Goal: Information Seeking & Learning: Learn about a topic

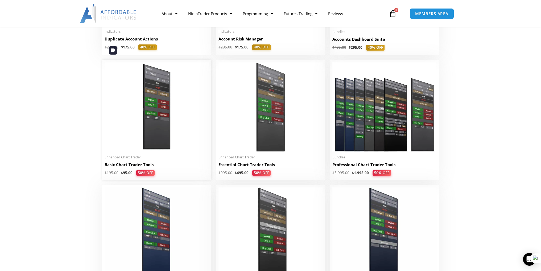
scroll to position [248, 0]
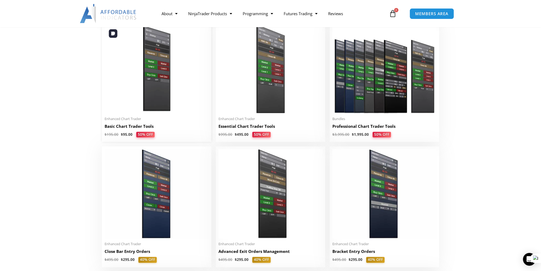
click at [164, 99] on img at bounding box center [157, 68] width 104 height 89
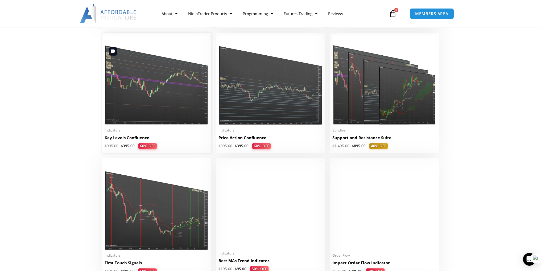
scroll to position [746, 0]
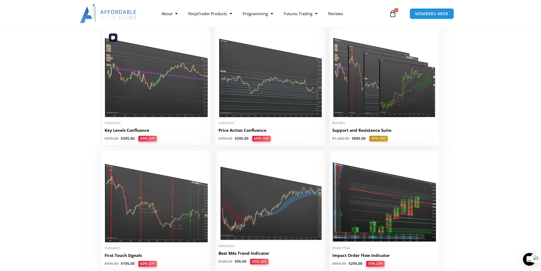
click at [164, 84] on img at bounding box center [157, 72] width 104 height 89
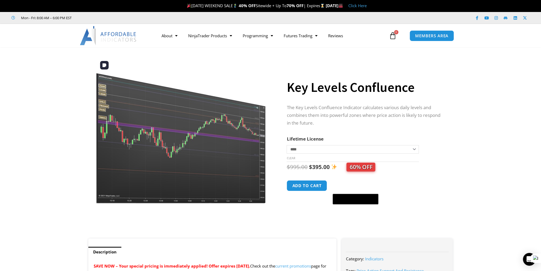
click at [183, 155] on img at bounding box center [181, 130] width 171 height 147
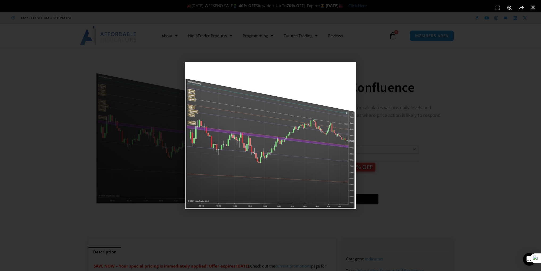
click at [389, 244] on div "1 / 1" at bounding box center [271, 136] width 504 height 234
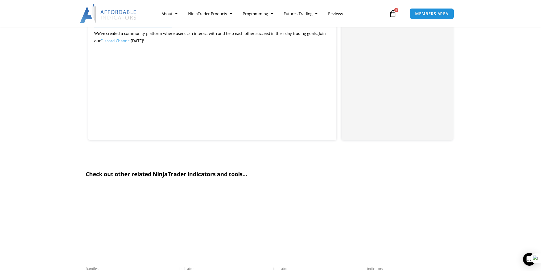
scroll to position [1047, 0]
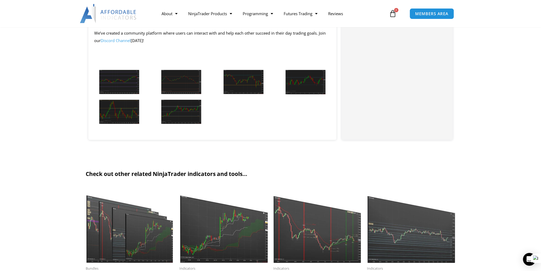
click at [120, 83] on img at bounding box center [119, 82] width 40 height 24
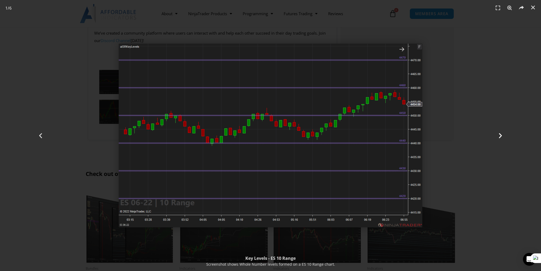
click at [470, 145] on div "Next" at bounding box center [500, 135] width 81 height 271
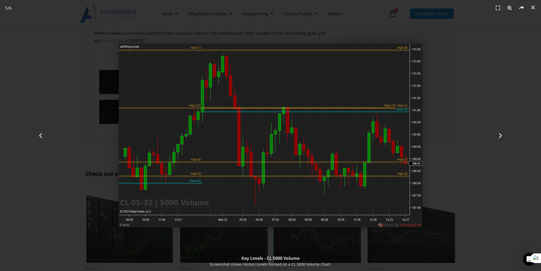
scroll to position [1005, 0]
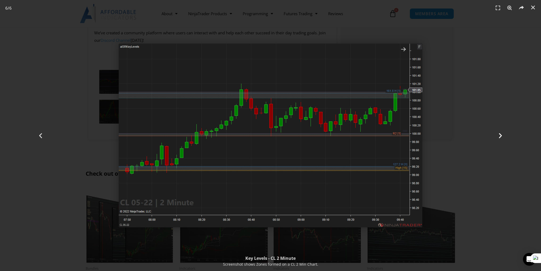
click at [499, 134] on icon "Next slide" at bounding box center [500, 135] width 7 height 7
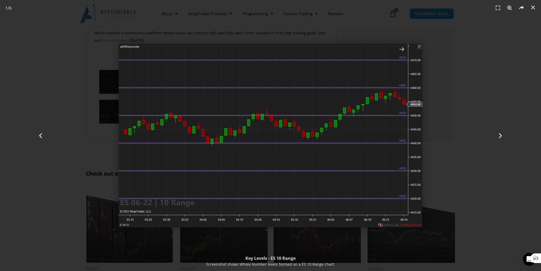
click at [457, 160] on div "1 / 6" at bounding box center [271, 136] width 504 height 234
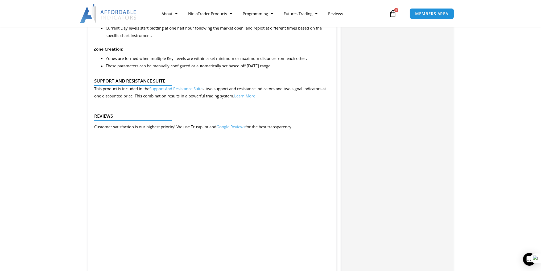
scroll to position [500, 0]
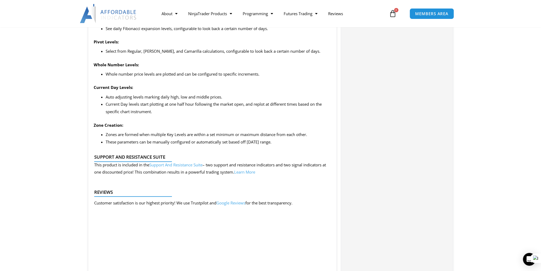
drag, startPoint x: 94, startPoint y: 69, endPoint x: 303, endPoint y: 144, distance: 221.7
click at [303, 144] on div "SAVE NOW – Your special pricing is immediately applied! Offer expires Monday, S…" at bounding box center [212, 133] width 248 height 836
copy div "Features Additional information on the Key Levels and Zone formation can be fou…"
click at [61, 138] on section "Description SAVE NOW – Your special pricing is immediately applied! Offer expir…" at bounding box center [270, 181] width 541 height 969
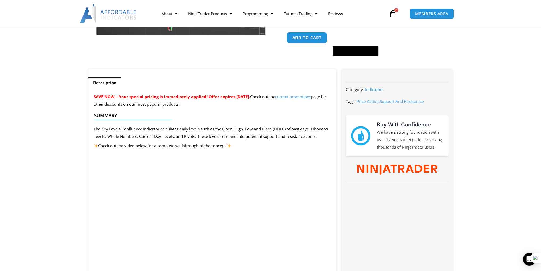
scroll to position [127, 0]
click at [214, 134] on p "The Key Levels Confluence Indicator calculates daily levels such as the Open, H…" at bounding box center [213, 133] width 238 height 15
drag, startPoint x: 93, startPoint y: 129, endPoint x: 209, endPoint y: 131, distance: 115.3
click at [271, 137] on p "The Key Levels Confluence Indicator calculates daily levels such as the Open, H…" at bounding box center [213, 133] width 238 height 15
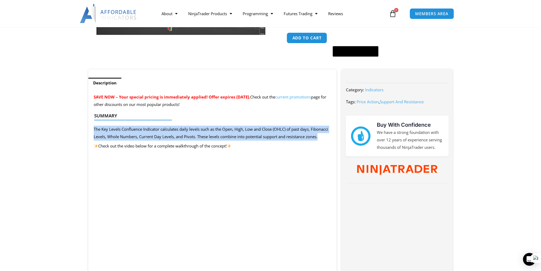
drag, startPoint x: 324, startPoint y: 137, endPoint x: 97, endPoint y: 130, distance: 227.6
copy div "The Key Levels Confluence Indicator calculates daily levels such as the Open, H…"
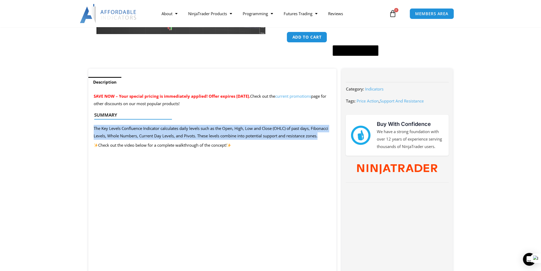
scroll to position [233, 0]
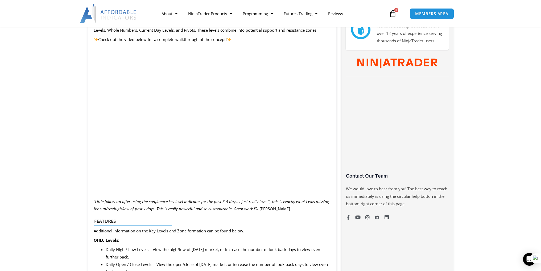
click at [295, 195] on p at bounding box center [213, 192] width 238 height 7
